Goal: Transaction & Acquisition: Purchase product/service

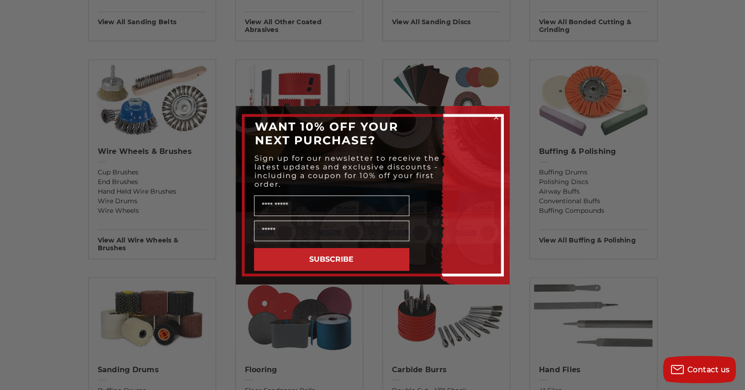
scroll to position [783, 0]
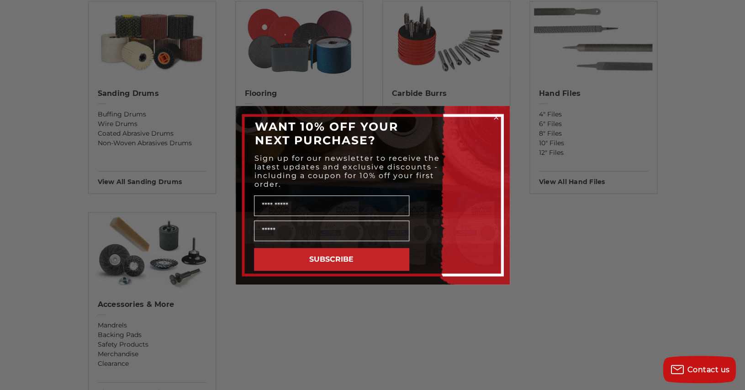
click at [497, 116] on circle "Close dialog" at bounding box center [496, 117] width 9 height 9
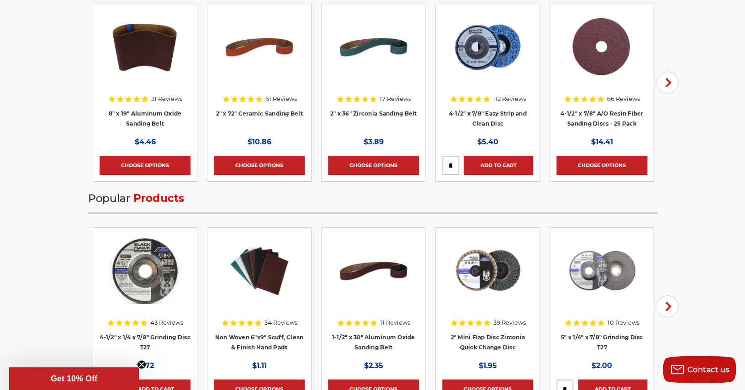
scroll to position [1263, 0]
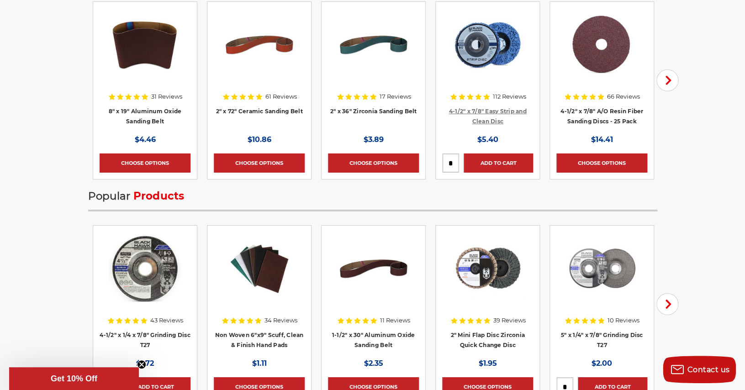
click at [501, 111] on link "4-1/2" x 7/8" Easy Strip and Clean Disc" at bounding box center [488, 116] width 78 height 17
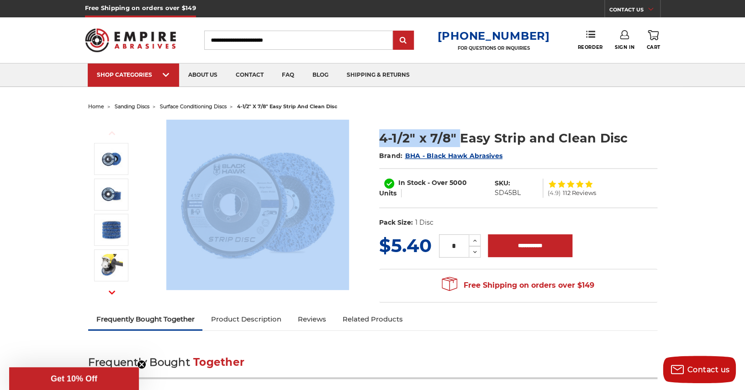
drag, startPoint x: 0, startPoint y: 0, endPoint x: 461, endPoint y: 130, distance: 479.0
click at [461, 113] on ul "home sanding discs surface conditioning discs 4-1/2" x 7/8" easy strip and clea…" at bounding box center [372, 106] width 569 height 13
click at [85, 218] on section "Previous" at bounding box center [227, 205] width 291 height 170
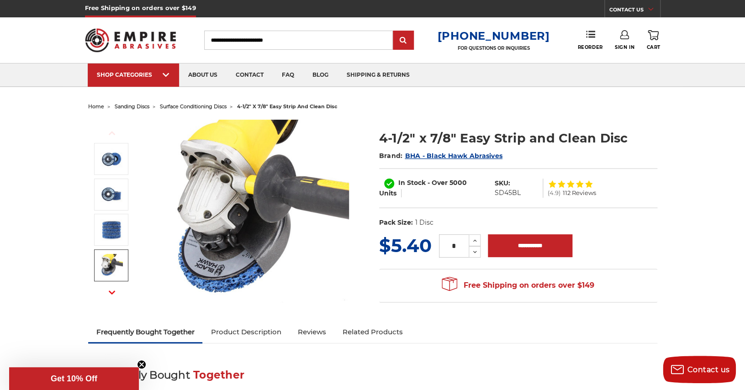
click at [113, 291] on icon "button" at bounding box center [112, 292] width 6 height 6
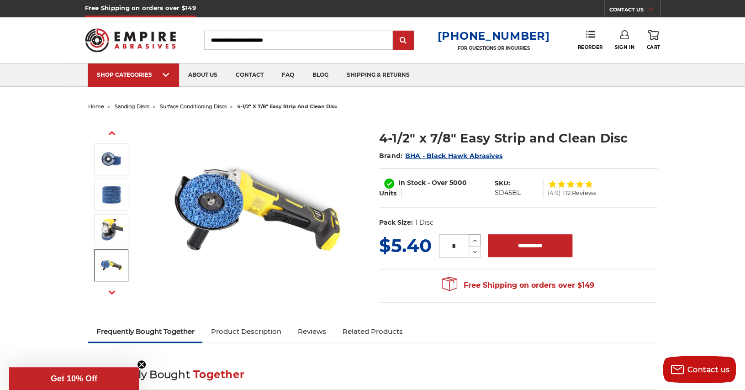
click at [476, 237] on icon at bounding box center [475, 241] width 7 height 8
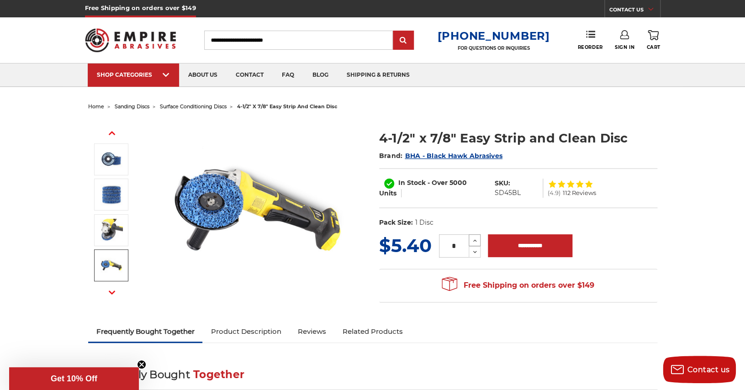
click at [476, 237] on icon at bounding box center [475, 241] width 7 height 8
type input "**"
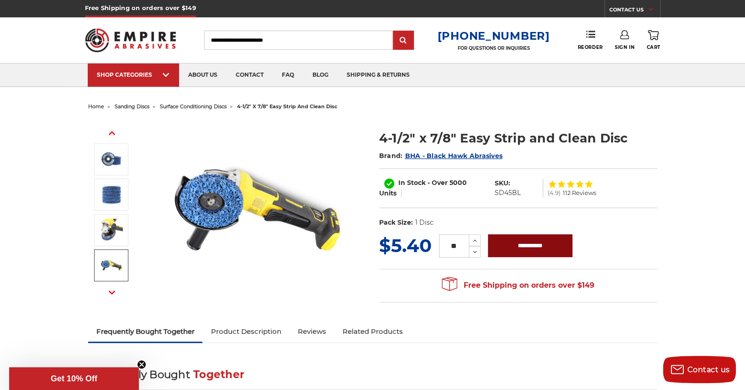
click at [537, 244] on input "**********" at bounding box center [530, 245] width 85 height 23
click at [527, 244] on input "**********" at bounding box center [530, 245] width 85 height 23
type input "**********"
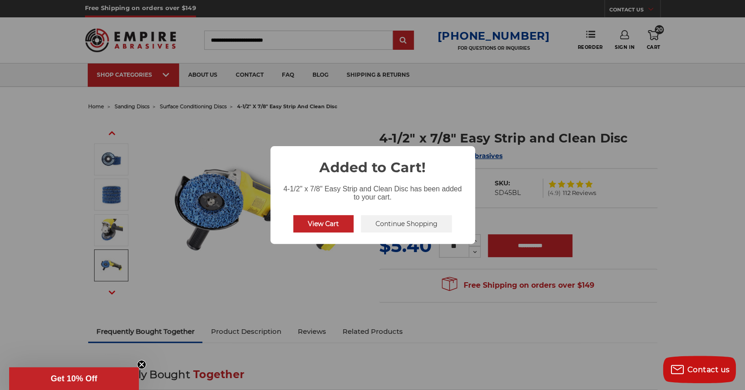
click at [318, 222] on button "View Cart" at bounding box center [323, 223] width 60 height 17
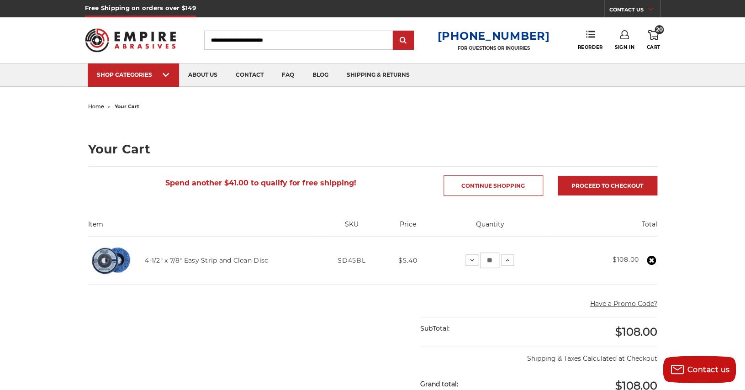
click at [654, 34] on icon at bounding box center [653, 35] width 11 height 10
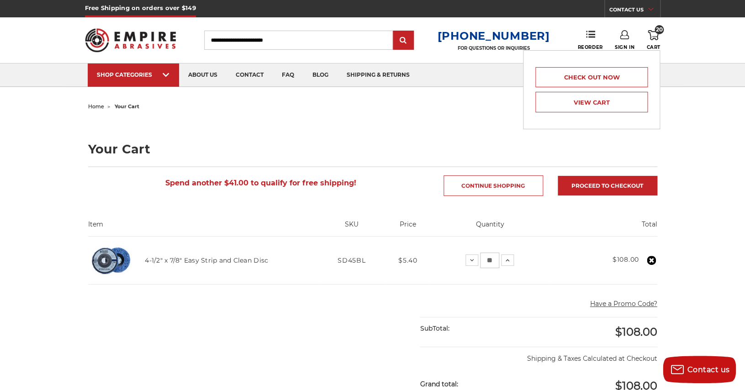
click at [682, 122] on div "home your cart Your Cart Spend another $41.00 to qualify for free shipping! Con…" at bounding box center [373, 364] width 646 height 529
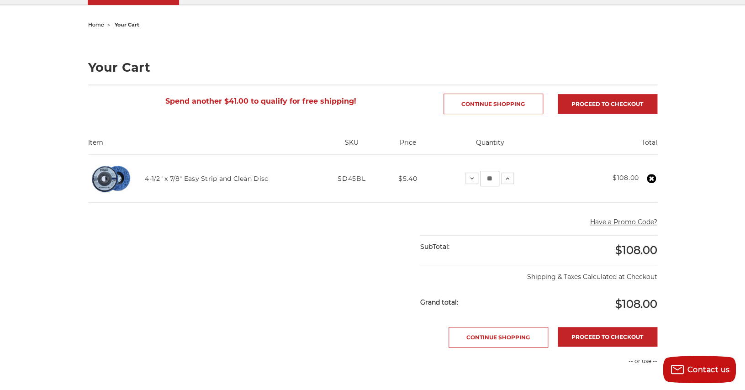
scroll to position [84, 0]
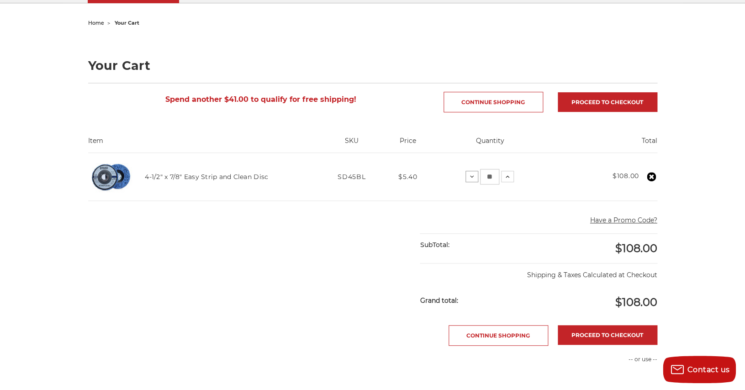
click at [474, 176] on use at bounding box center [472, 176] width 4 height 2
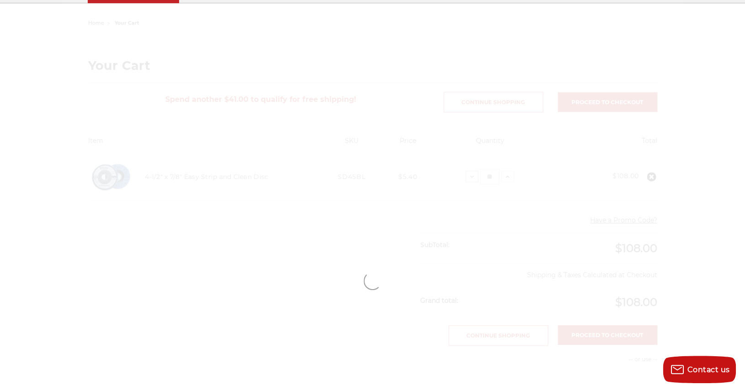
click at [496, 176] on div at bounding box center [373, 280] width 646 height 529
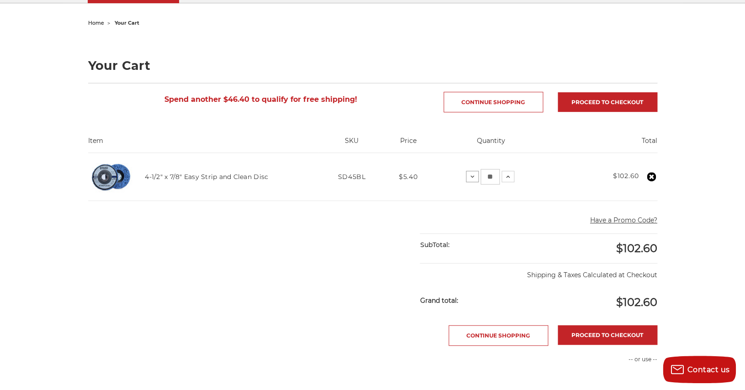
click at [474, 176] on use at bounding box center [473, 176] width 4 height 2
click at [479, 176] on use at bounding box center [477, 176] width 4 height 2
click at [479, 176] on use at bounding box center [478, 176] width 4 height 2
click at [477, 176] on use at bounding box center [475, 176] width 4 height 2
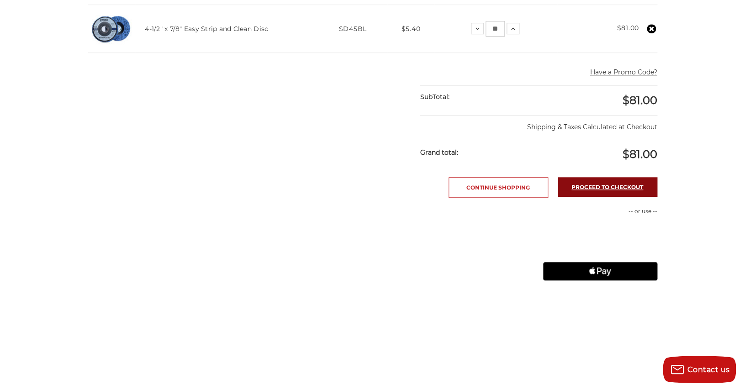
scroll to position [233, 0]
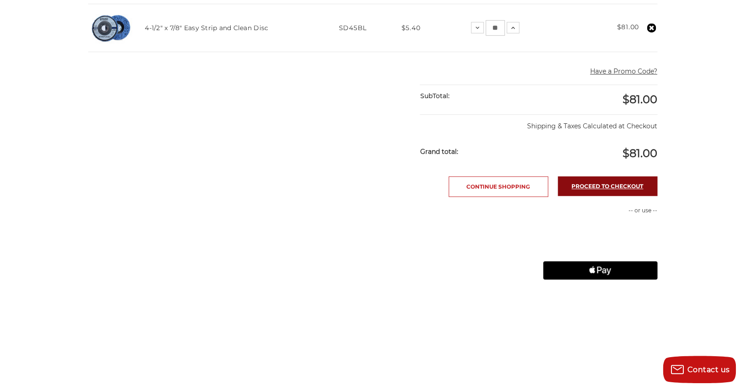
click at [606, 184] on link "Proceed to checkout" at bounding box center [608, 186] width 100 height 20
